Goal: Task Accomplishment & Management: Complete application form

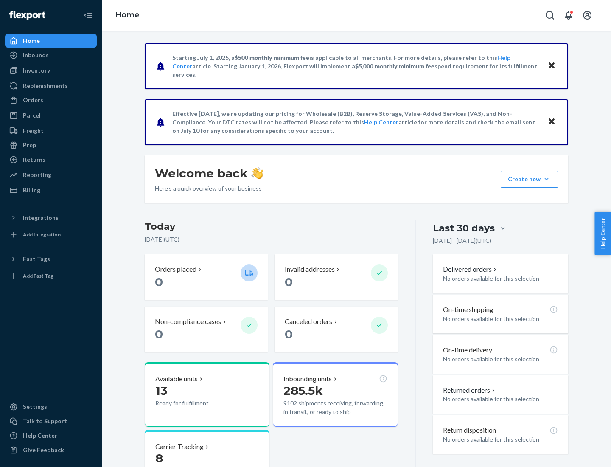
click at [547, 179] on button "Create new Create new inbound Create new order Create new product" at bounding box center [529, 179] width 57 height 17
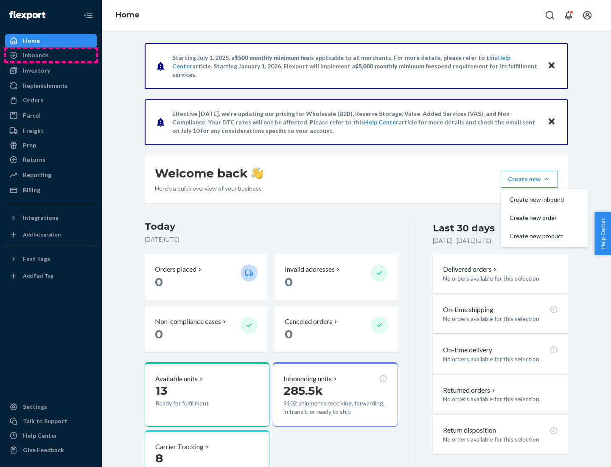
click at [51, 55] on div "Inbounds" at bounding box center [51, 55] width 90 height 12
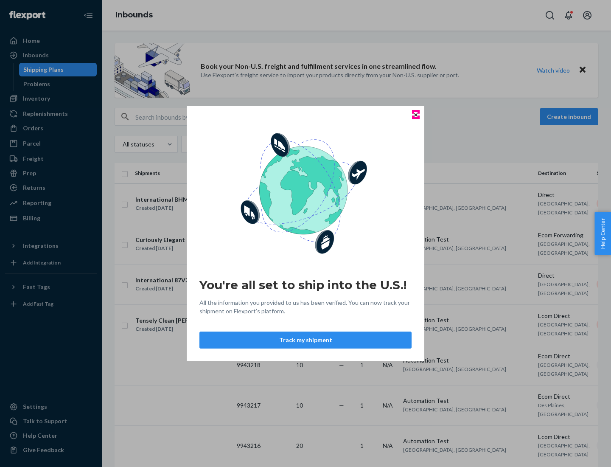
click at [415, 115] on icon "Close" at bounding box center [415, 114] width 3 height 3
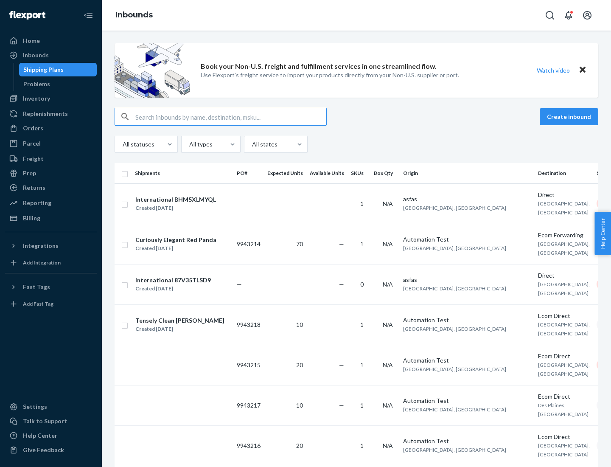
click at [570, 117] on button "Create inbound" at bounding box center [569, 116] width 59 height 17
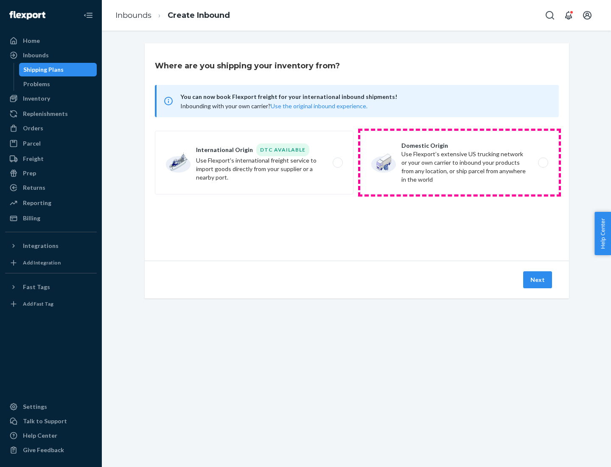
click at [460, 163] on label "Domestic Origin Use Flexport’s extensive US trucking network or your own carrie…" at bounding box center [459, 163] width 199 height 64
click at [543, 163] on input "Domestic Origin Use Flexport’s extensive US trucking network or your own carrie…" at bounding box center [546, 163] width 6 height 6
radio input "true"
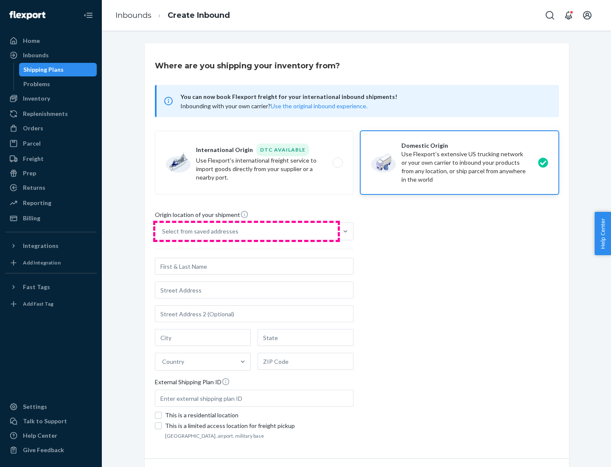
click at [247, 231] on div "Select from saved addresses" at bounding box center [246, 231] width 182 height 17
click at [163, 231] on input "Select from saved addresses" at bounding box center [162, 231] width 1 height 8
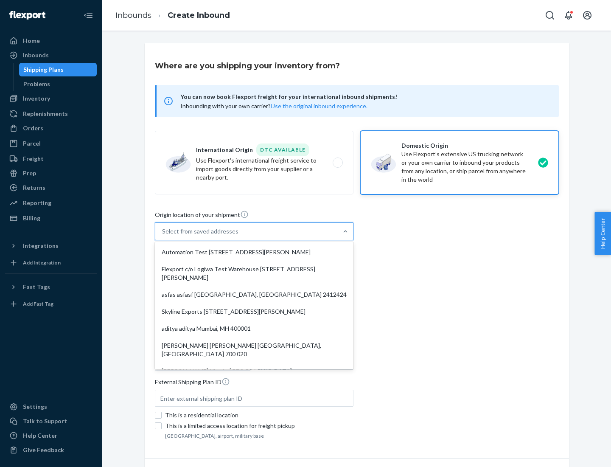
scroll to position [3, 0]
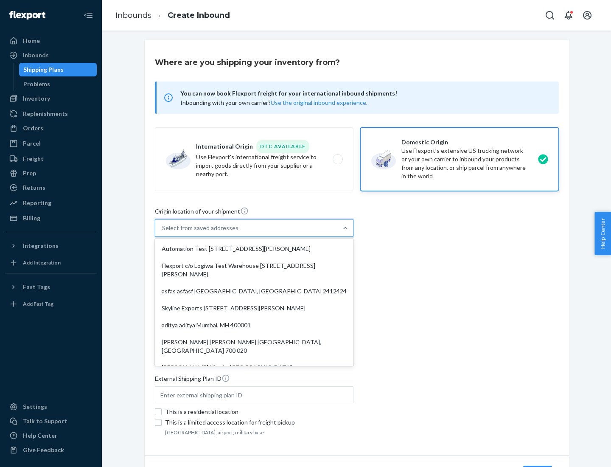
click at [254, 249] on div "Automation Test [STREET_ADDRESS][PERSON_NAME]" at bounding box center [254, 248] width 195 height 17
click at [163, 232] on input "option Automation Test [STREET_ADDRESS][PERSON_NAME]. 9 results available. Use …" at bounding box center [162, 228] width 1 height 8
type input "Automation Test"
type input "9th Floor"
type input "[GEOGRAPHIC_DATA]"
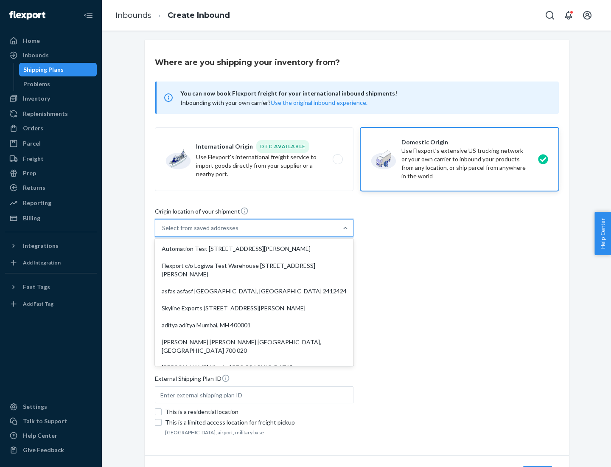
type input "CA"
type input "94104"
type input "[STREET_ADDRESS][PERSON_NAME]"
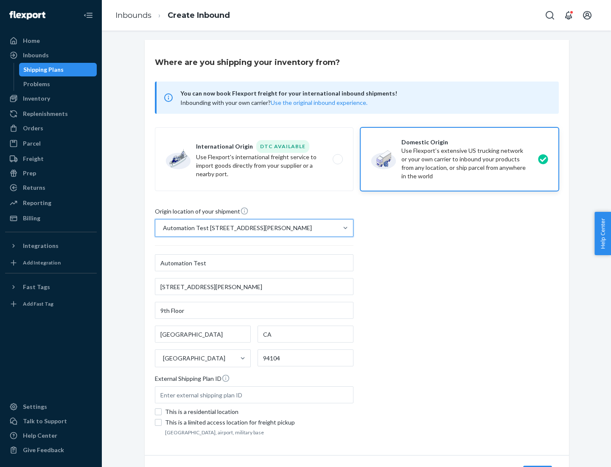
scroll to position [50, 0]
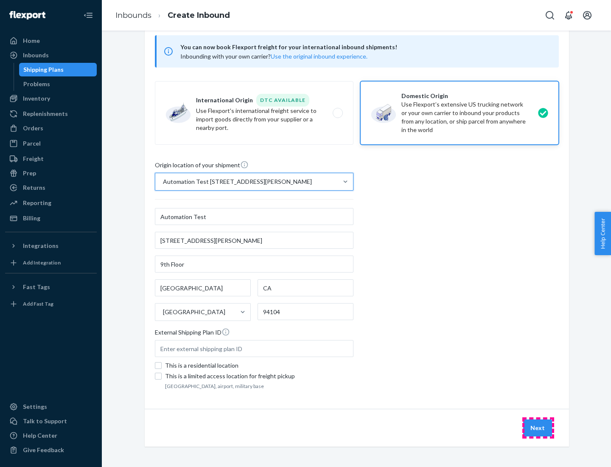
click at [538, 428] on button "Next" at bounding box center [537, 427] width 29 height 17
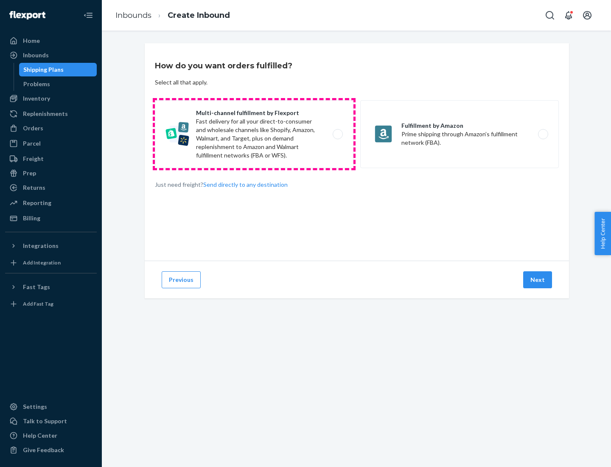
click at [254, 134] on label "Multi-channel fulfillment by Flexport Fast delivery for all your direct-to-cons…" at bounding box center [254, 134] width 199 height 68
click at [337, 134] on input "Multi-channel fulfillment by Flexport Fast delivery for all your direct-to-cons…" at bounding box center [340, 135] width 6 height 6
radio input "true"
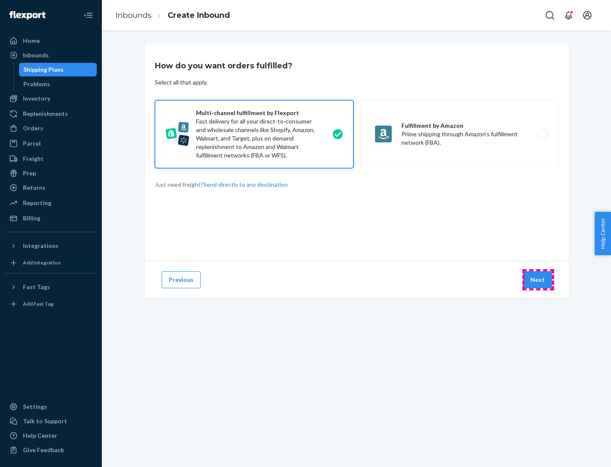
click at [538, 280] on button "Next" at bounding box center [537, 279] width 29 height 17
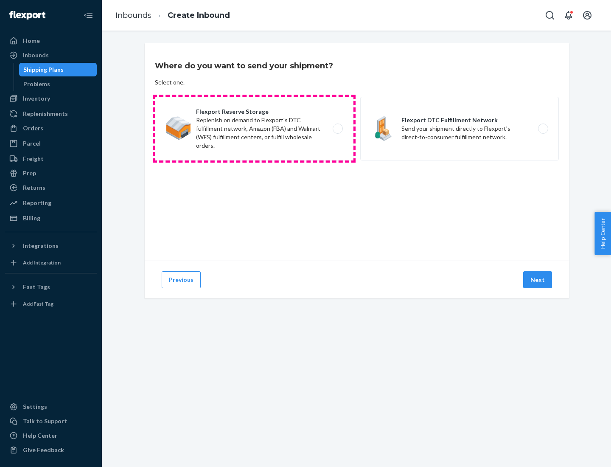
click at [254, 129] on label "Flexport Reserve Storage Replenish on demand to Flexport's DTC fulfillment netw…" at bounding box center [254, 129] width 199 height 64
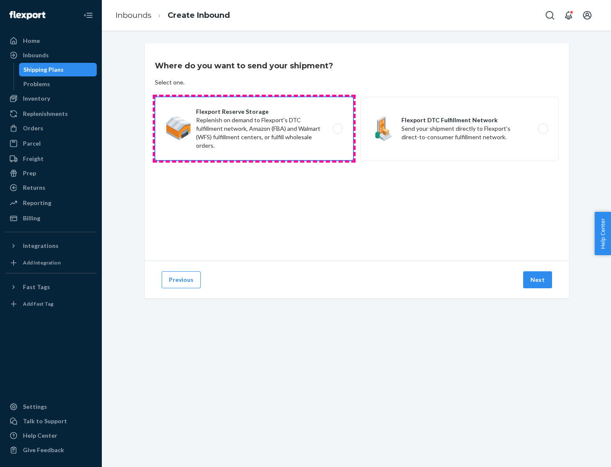
click at [337, 129] on input "Flexport Reserve Storage Replenish on demand to Flexport's DTC fulfillment netw…" at bounding box center [340, 129] width 6 height 6
radio input "true"
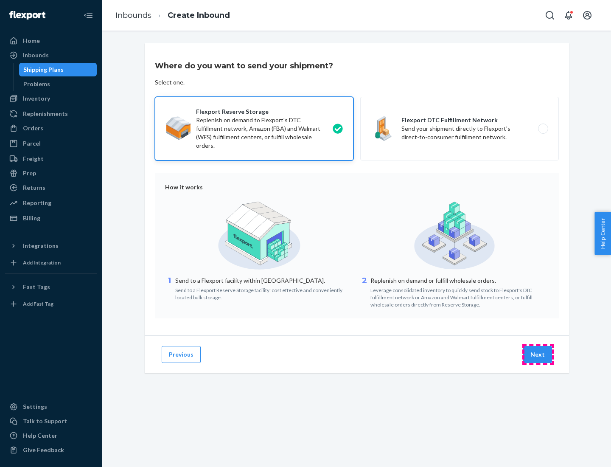
click at [538, 354] on button "Next" at bounding box center [537, 354] width 29 height 17
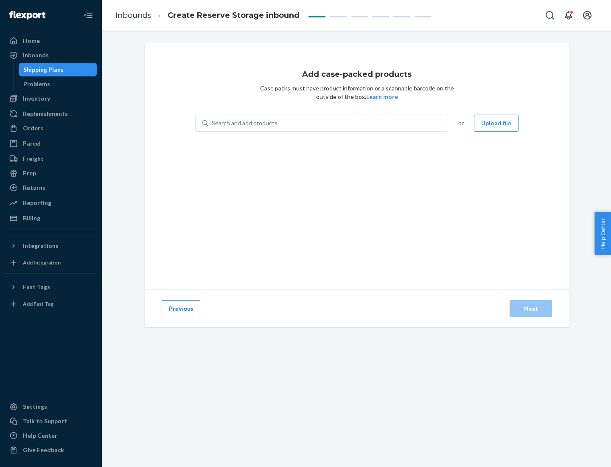
click at [328, 123] on div "Search and add products" at bounding box center [327, 122] width 239 height 15
click at [213, 123] on input "Search and add products" at bounding box center [212, 123] width 1 height 8
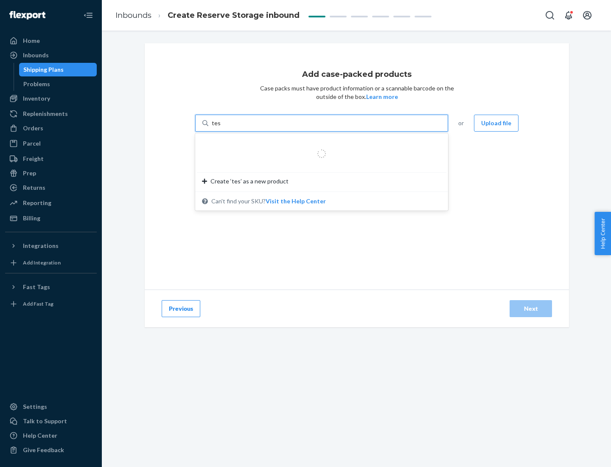
type input "test-syn"
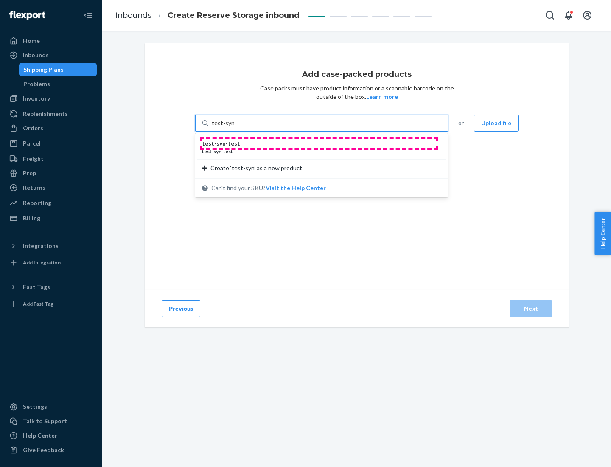
click at [319, 143] on div "test - syn - test" at bounding box center [318, 143] width 233 height 8
click at [234, 127] on input "test-syn" at bounding box center [223, 123] width 22 height 8
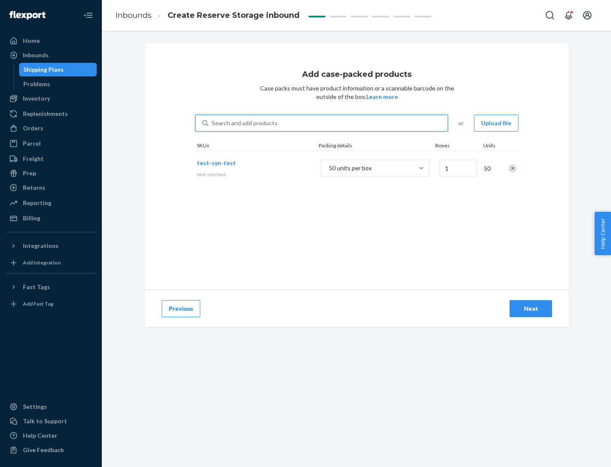
type input "1"
click at [531, 309] on div "Next" at bounding box center [531, 308] width 28 height 8
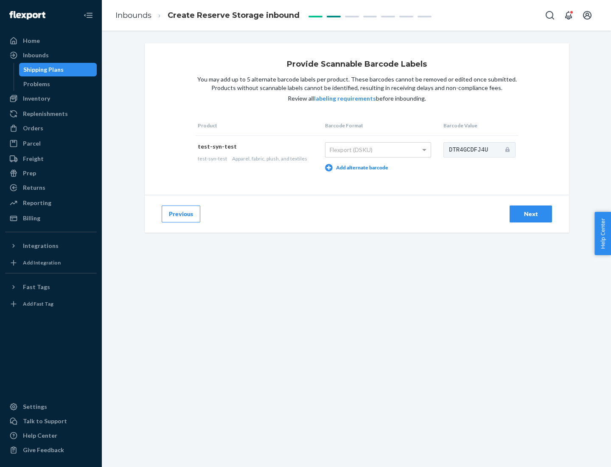
click at [531, 213] on div "Next" at bounding box center [531, 214] width 28 height 8
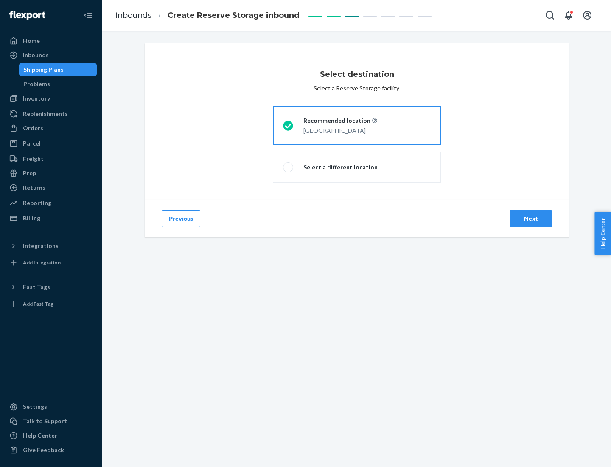
click at [531, 219] on div "Next" at bounding box center [531, 218] width 28 height 8
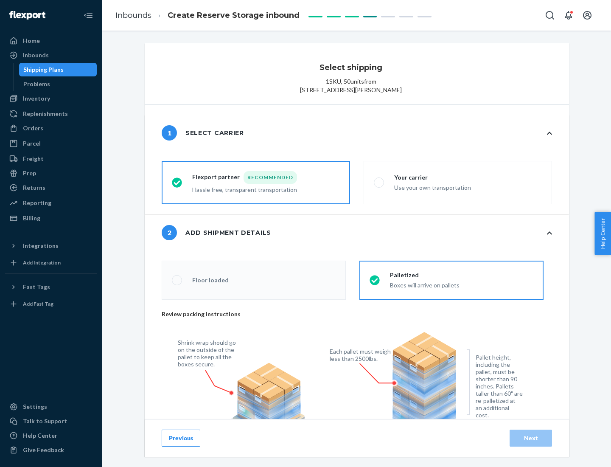
radio input "false"
type input "1"
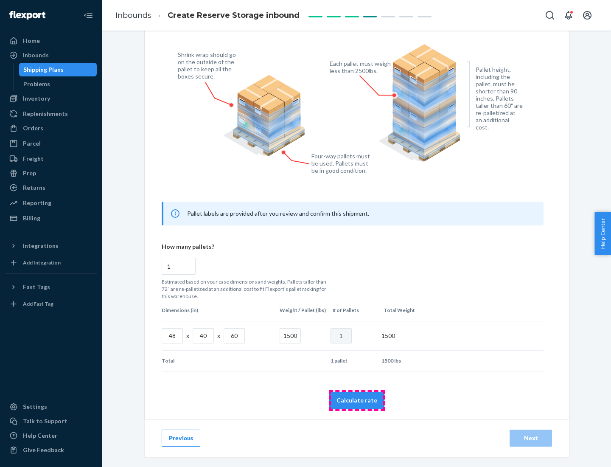
click at [357, 400] on button "Calculate rate" at bounding box center [356, 400] width 55 height 17
radio input "false"
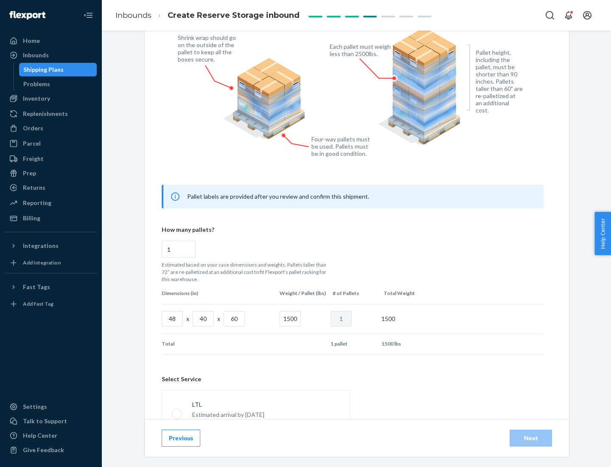
scroll to position [375, 0]
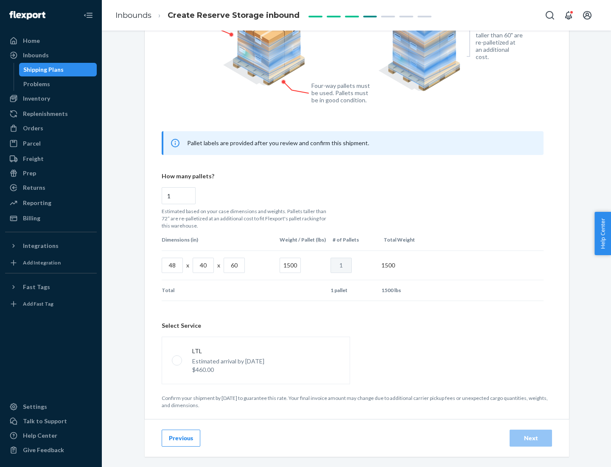
click at [255, 360] on p "Estimated arrival by [DATE]" at bounding box center [228, 361] width 72 height 8
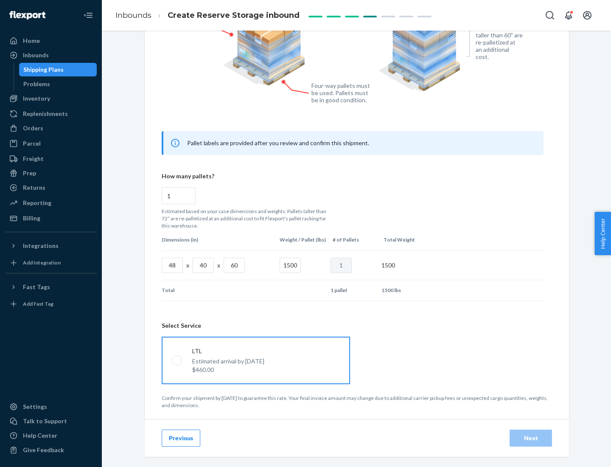
click at [177, 360] on input "LTL Estimated arrival by [DATE] $460.00" at bounding box center [175, 360] width 6 height 6
radio input "true"
radio input "false"
click at [531, 438] on div "Next" at bounding box center [531, 438] width 28 height 8
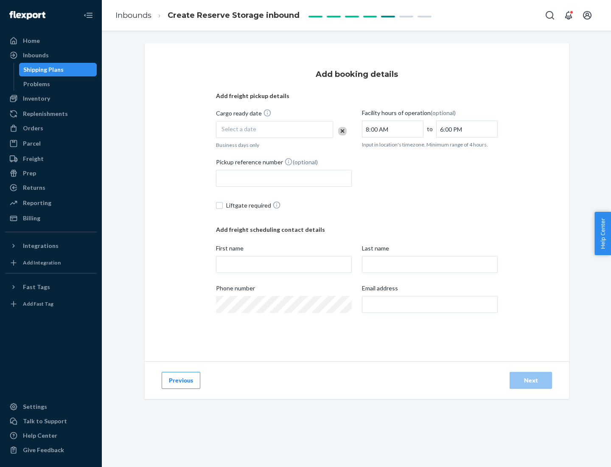
click at [275, 129] on div "Select a date" at bounding box center [274, 129] width 117 height 17
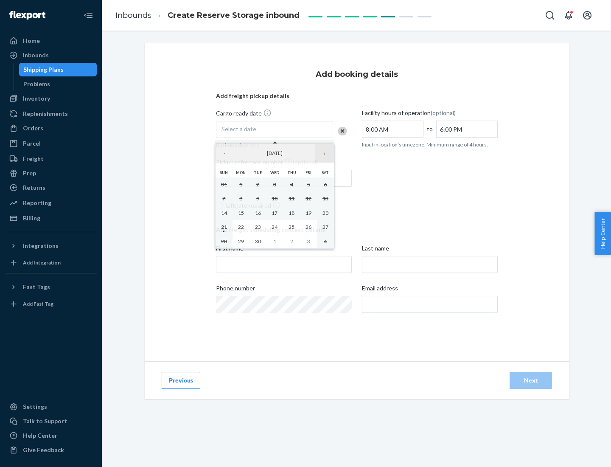
click at [325, 153] on button "›" at bounding box center [324, 153] width 19 height 19
click at [292, 227] on abbr "23" at bounding box center [292, 227] width 6 height 6
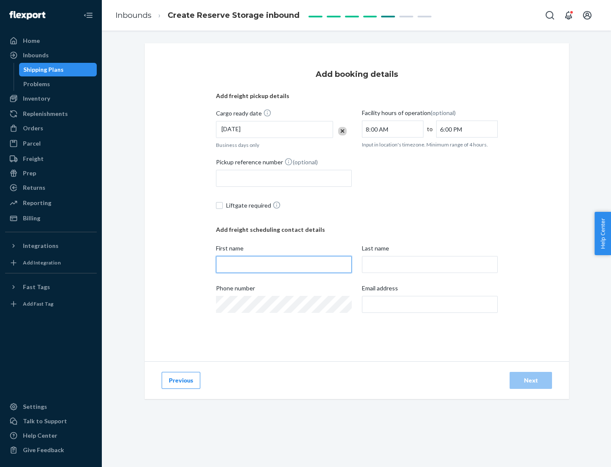
click at [284, 264] on input "First name" at bounding box center [284, 264] width 136 height 17
type input "[PERSON_NAME]"
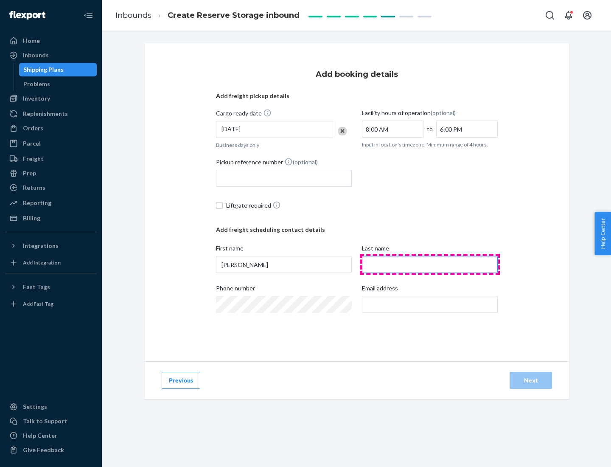
click at [430, 264] on input "Last name" at bounding box center [430, 264] width 136 height 17
type input "Doe"
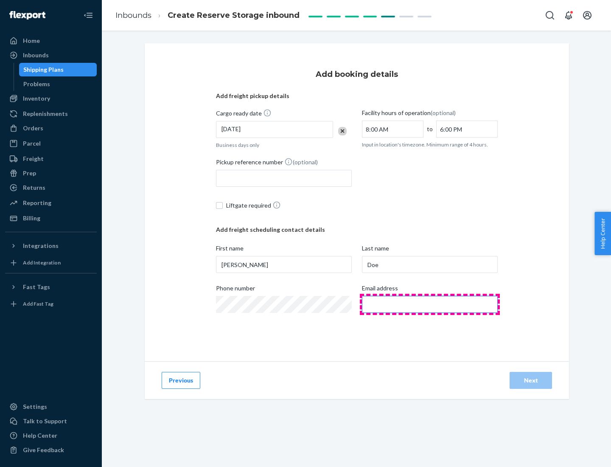
click at [430, 304] on input "Email address" at bounding box center [430, 304] width 136 height 17
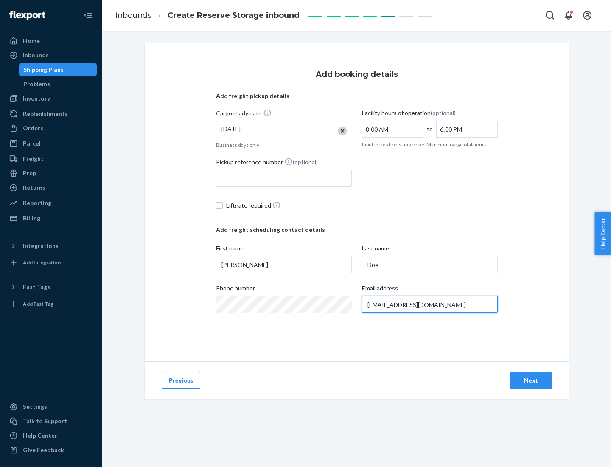
type input "[EMAIL_ADDRESS][DOMAIN_NAME]"
click at [531, 380] on div "Next" at bounding box center [531, 380] width 28 height 8
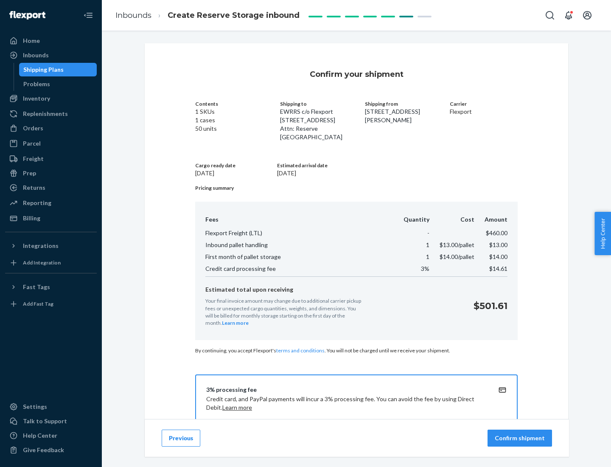
scroll to position [122, 0]
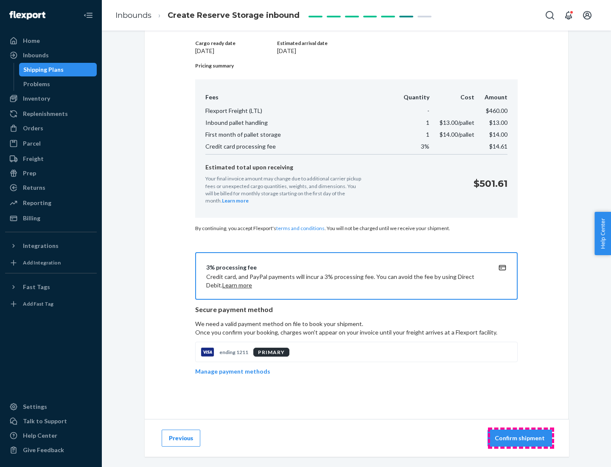
click at [521, 438] on p "Confirm shipment" at bounding box center [520, 438] width 50 height 8
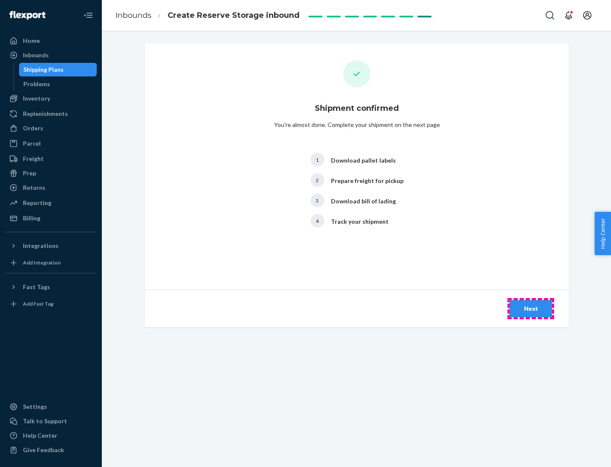
click at [531, 309] on div "Next" at bounding box center [531, 308] width 28 height 8
